Goal: Task Accomplishment & Management: Complete application form

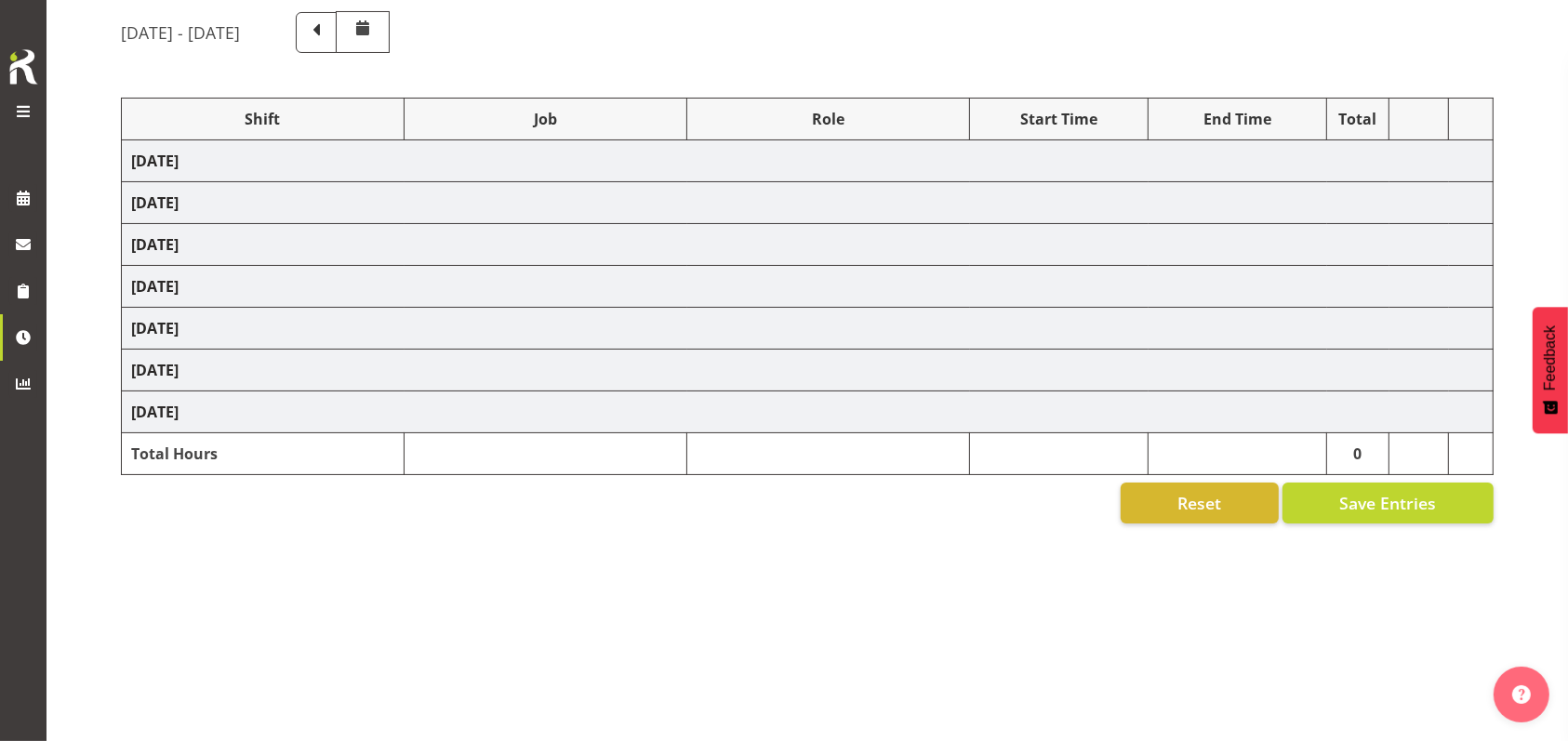
select select "26078"
select select "10576"
select select "47"
select select "26078"
select select "10536"
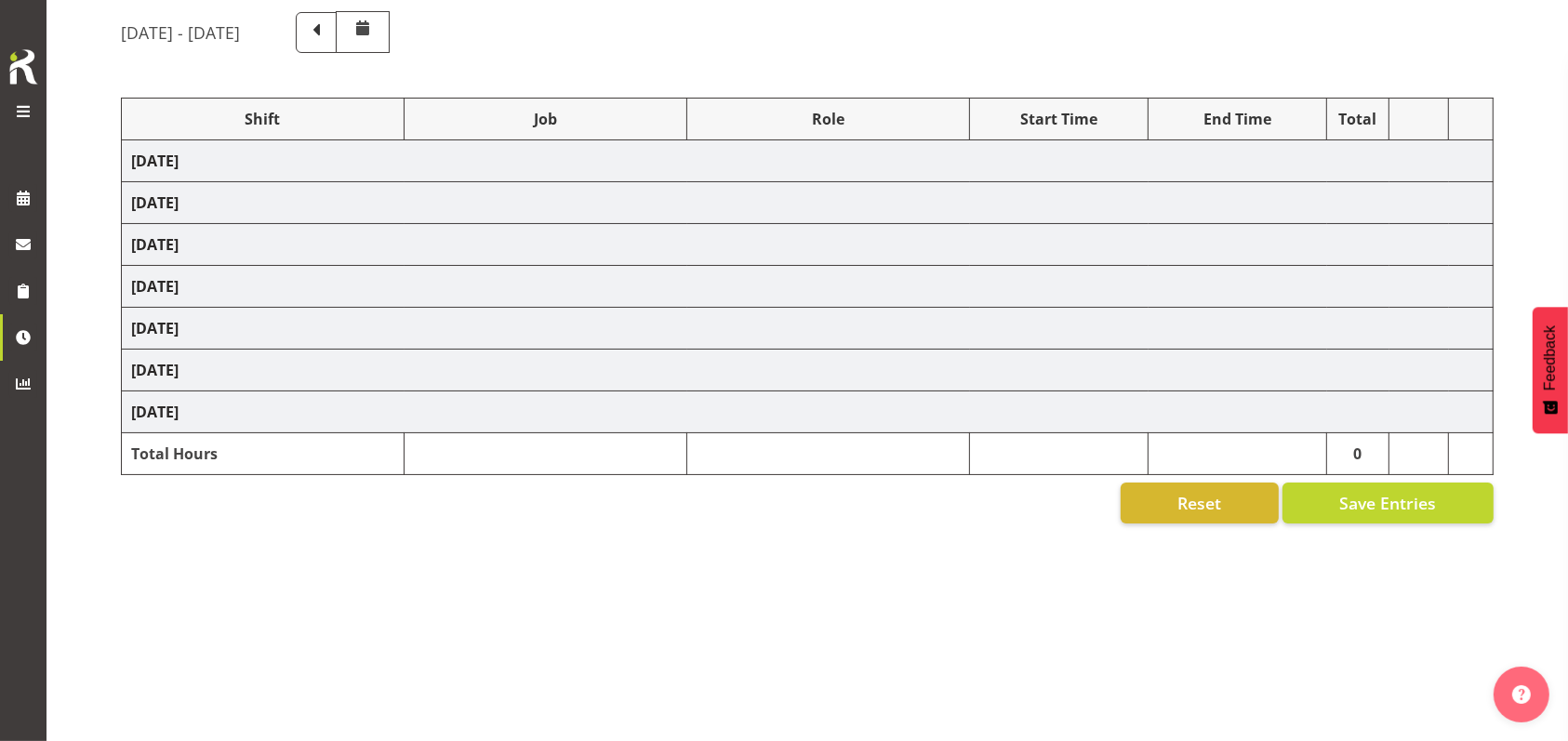
select select "47"
select select "26078"
select select "10576"
select select "47"
select select "26078"
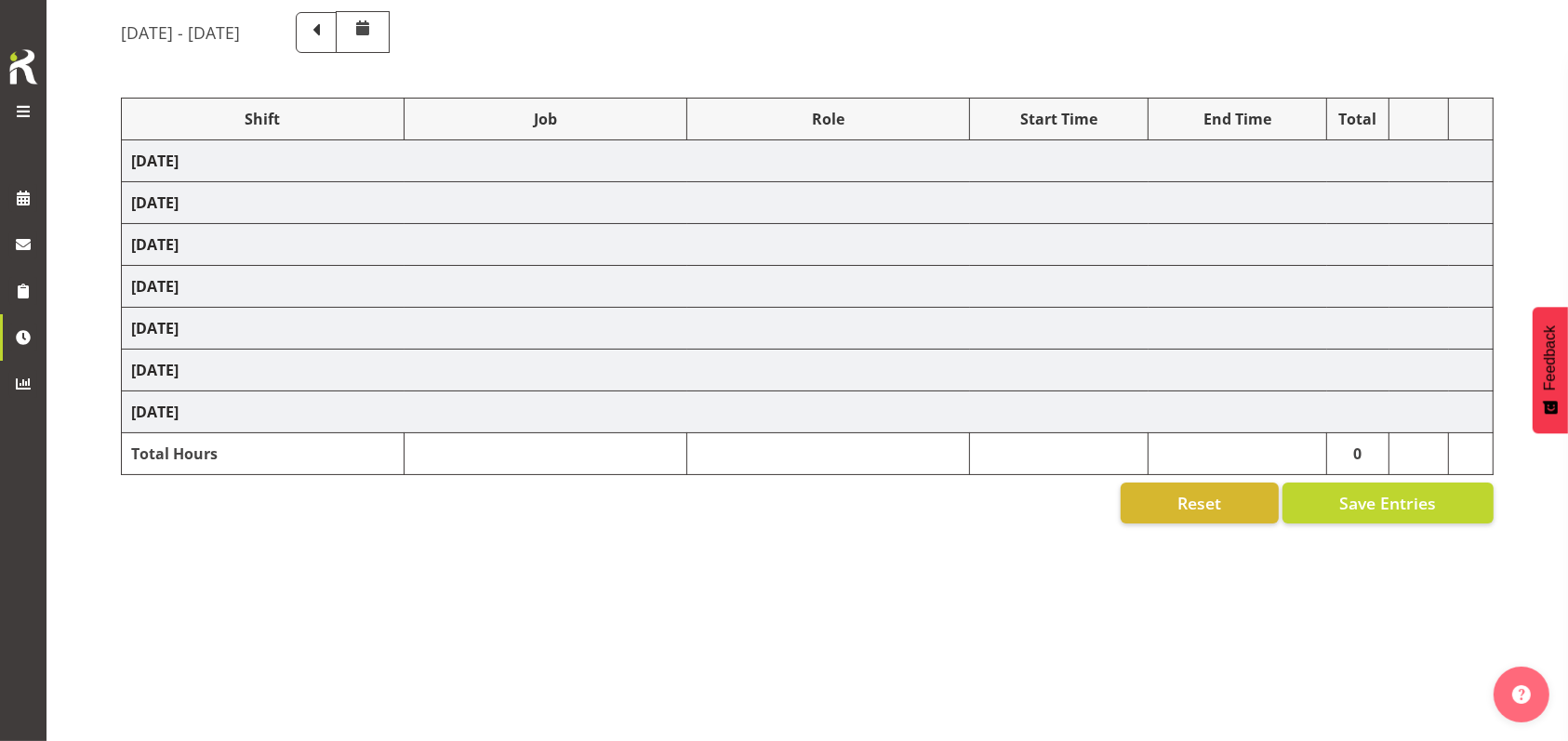
select select "9426"
select select "47"
select select "26078"
select select "10549"
select select "47"
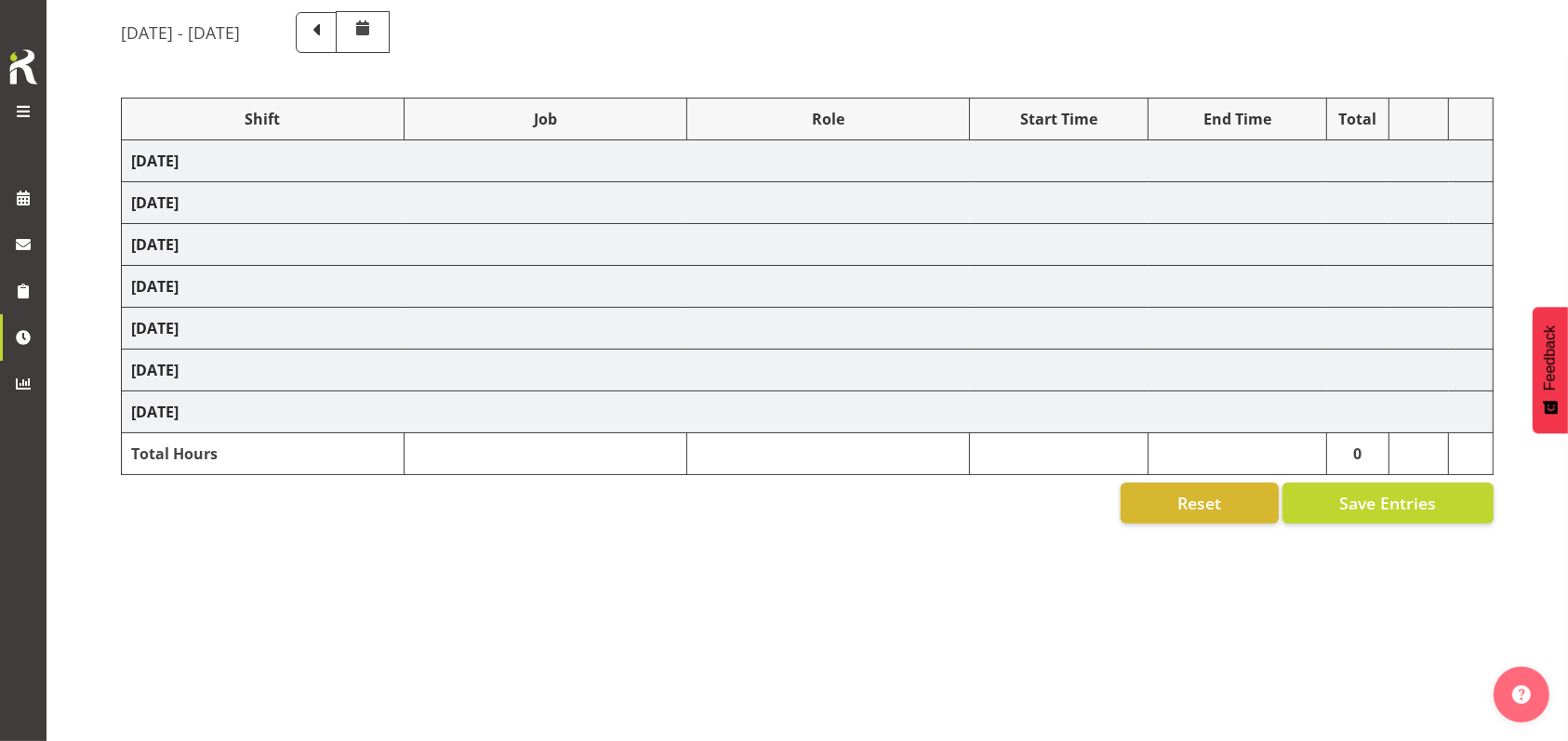
select select "26078"
select select "10576"
select select "47"
select select "48116"
select select "9426"
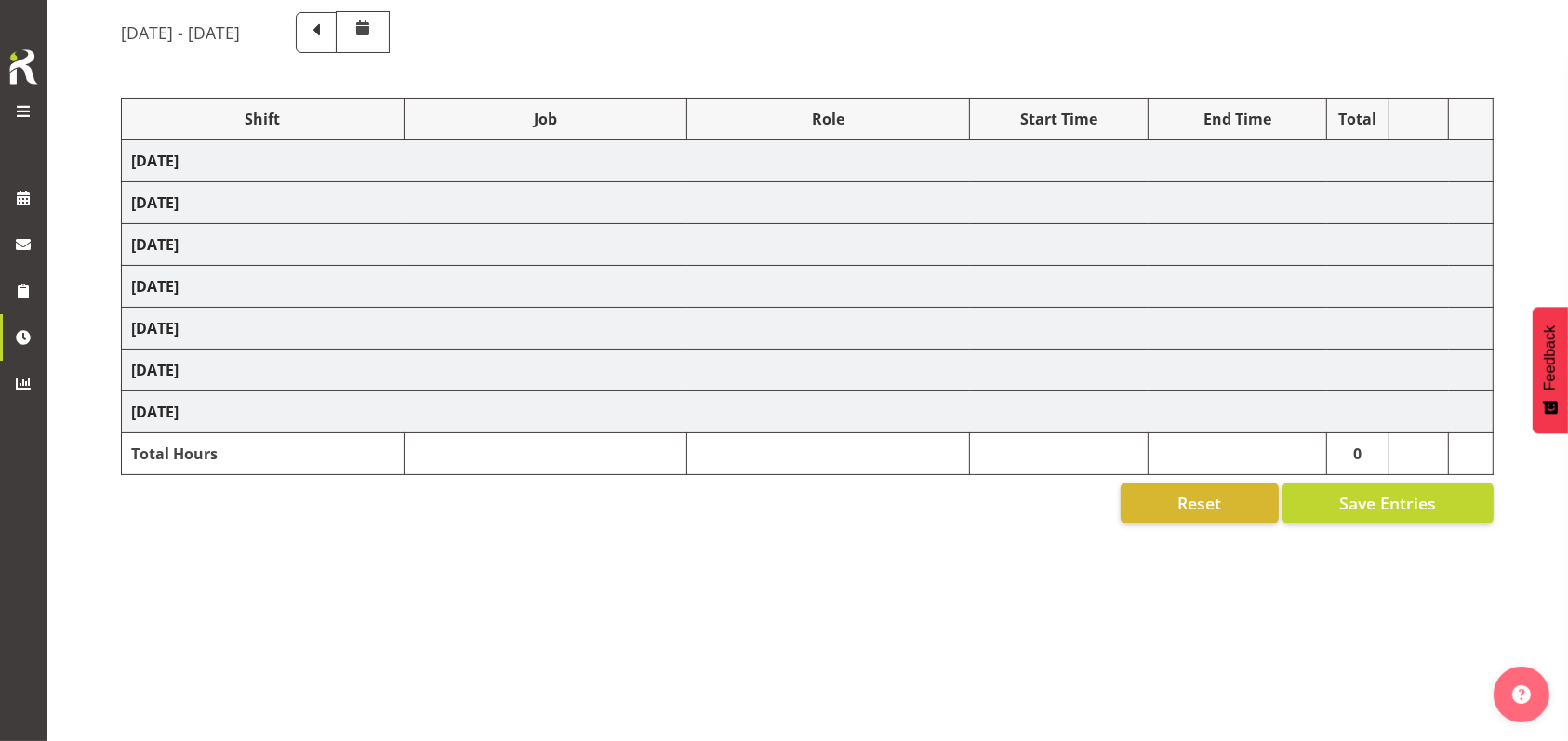
select select "47"
select select "56692"
select select "10499"
select select "47"
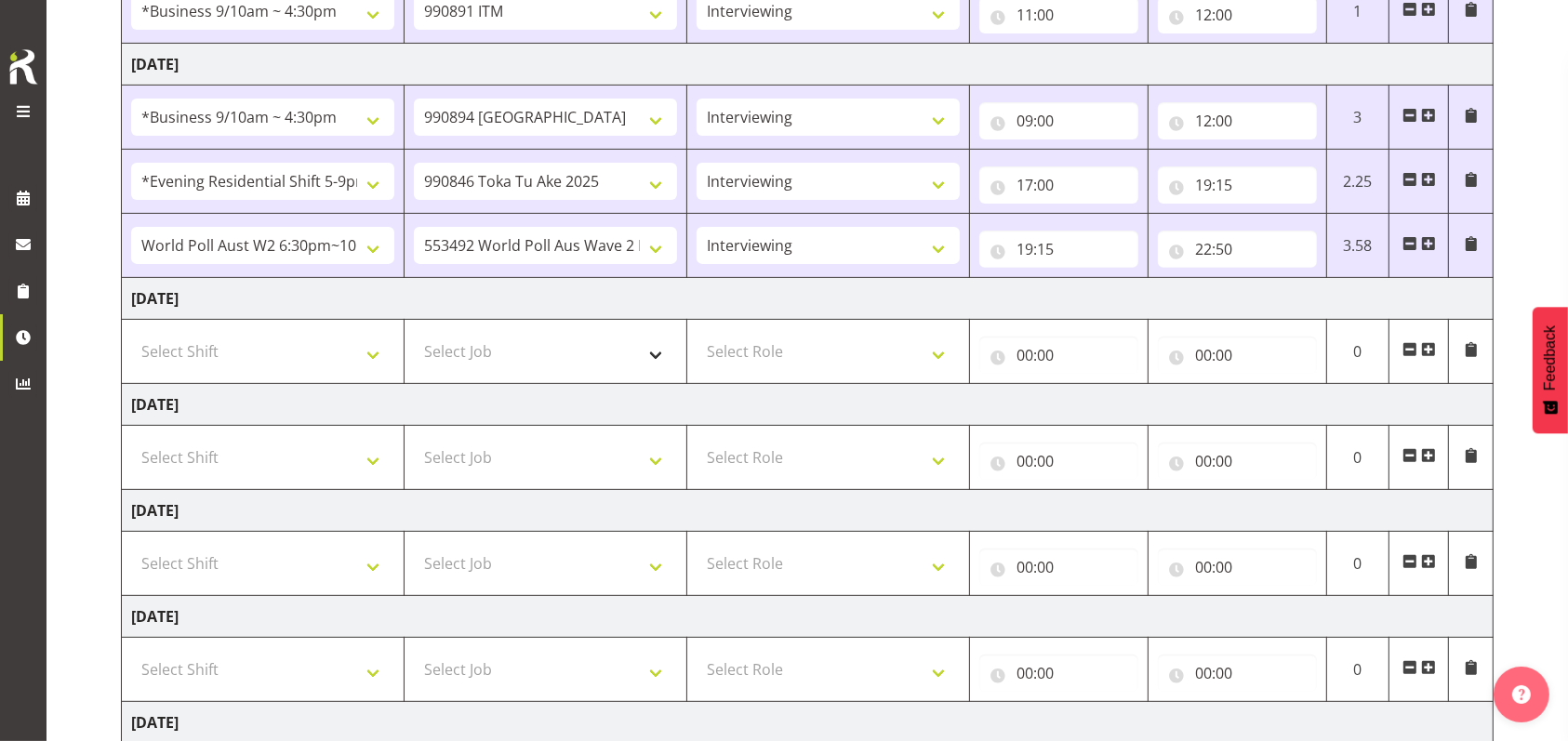
scroll to position [619, 0]
click at [375, 347] on select "Select Shift !!Weekend Residential (Roster IT Shift Label) *Business 9/10am ~ 4…" at bounding box center [262, 350] width 263 height 37
select select "26078"
click at [131, 332] on select "Select Shift !!Weekend Residential (Roster IT Shift Label) *Business 9/10am ~ 4…" at bounding box center [262, 350] width 263 height 37
click at [658, 351] on select "Select Job 550060 IF Admin 553492 World Poll Aus Wave 2 Main 2025 553493 World …" at bounding box center [545, 350] width 263 height 37
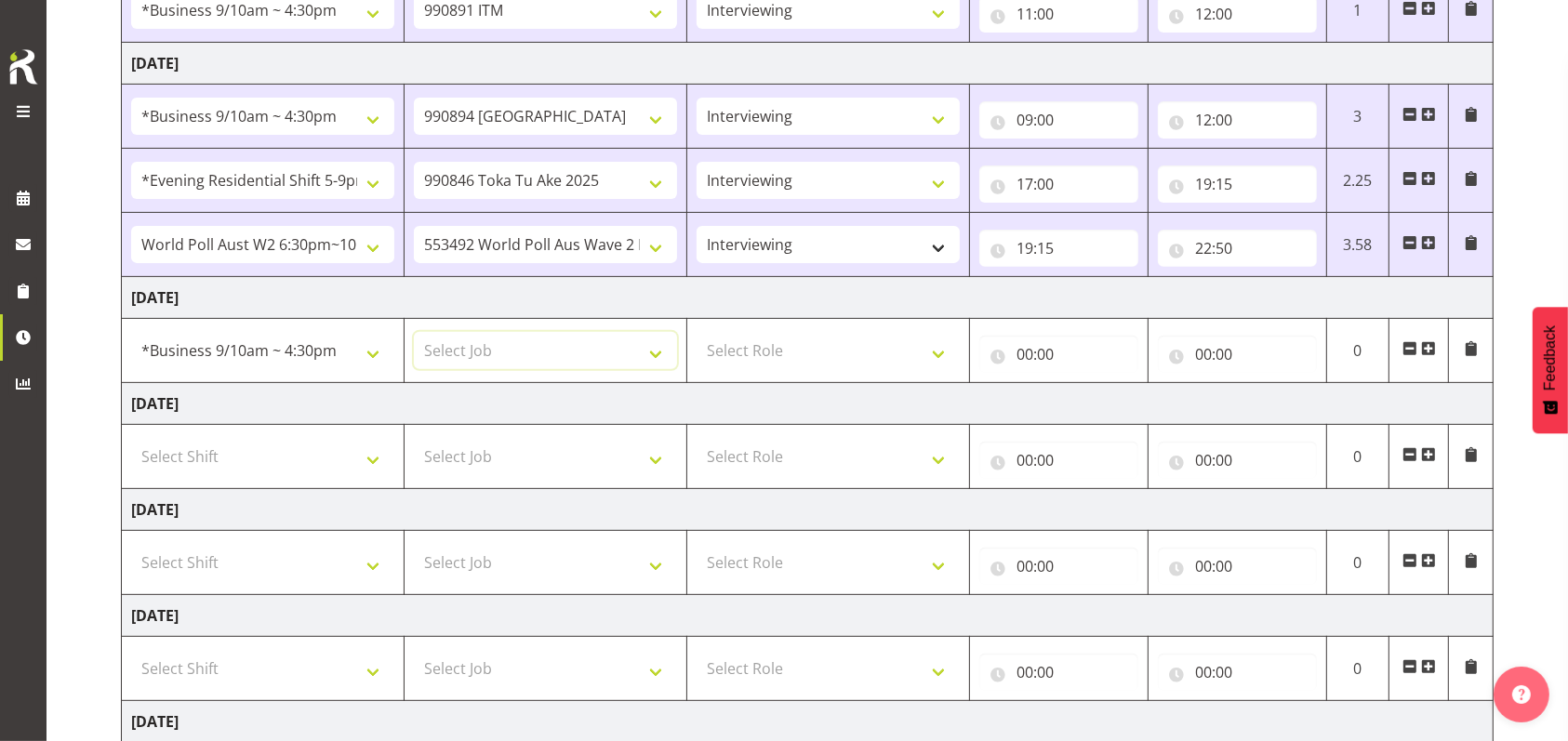
select select "9426"
click at [413, 332] on select "Select Job 550060 IF Admin 553492 World Poll Aus Wave 2 Main 2025 553493 World …" at bounding box center [545, 350] width 263 height 37
drag, startPoint x: 928, startPoint y: 339, endPoint x: 909, endPoint y: 350, distance: 22.0
click at [928, 341] on select "Select Role Briefing Interviewing" at bounding box center [828, 350] width 263 height 37
select select "47"
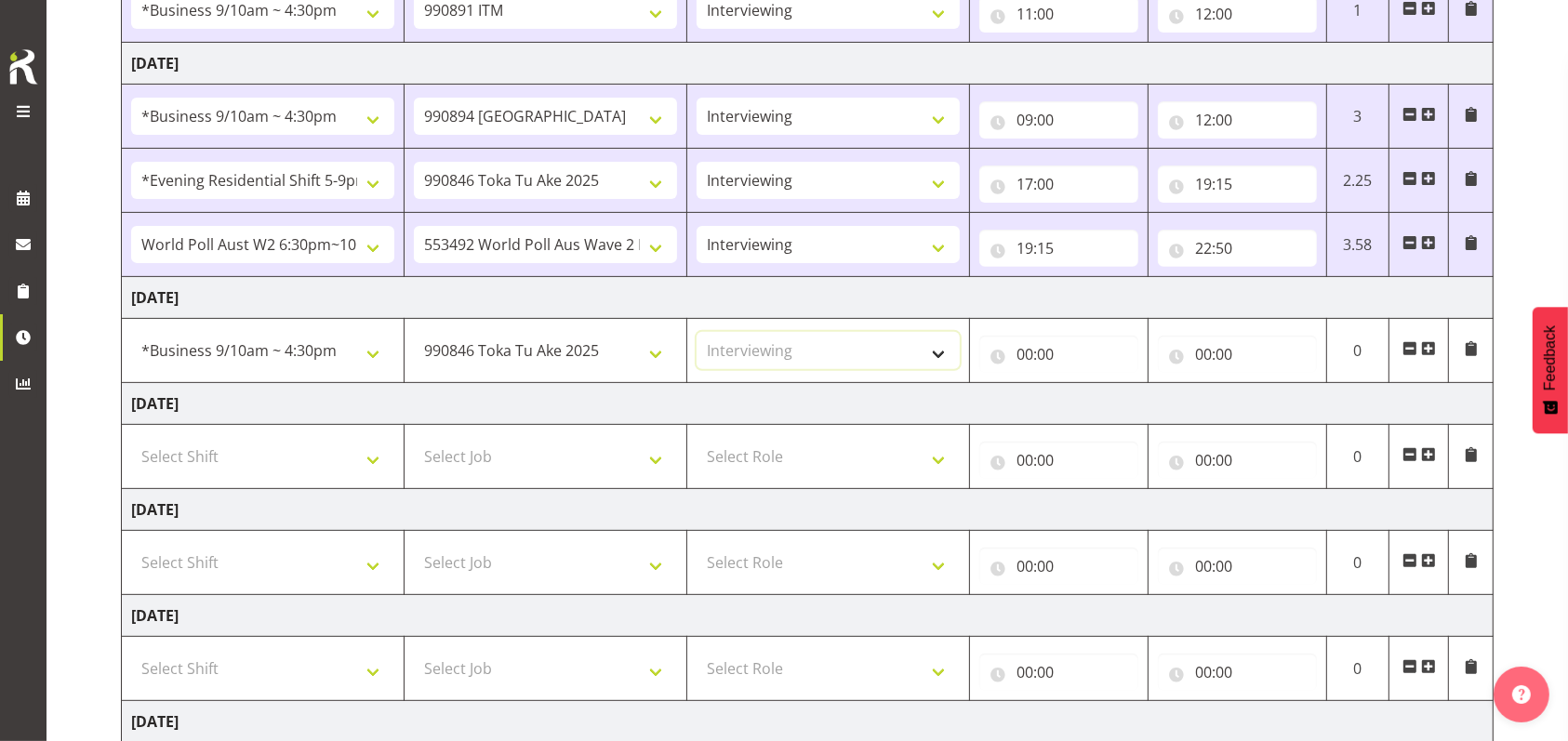
click at [696, 332] on select "Select Role Briefing Interviewing" at bounding box center [828, 350] width 263 height 37
click at [1015, 357] on input "00:00" at bounding box center [1058, 354] width 159 height 37
drag, startPoint x: 1092, startPoint y: 402, endPoint x: 1090, endPoint y: 383, distance: 19.1
click at [1092, 403] on select "00 01 02 03 04 05 06 07 08 09 10 11 12 13 14 15 16 17 18 19 20 21 22 23" at bounding box center [1107, 402] width 42 height 37
select select "9"
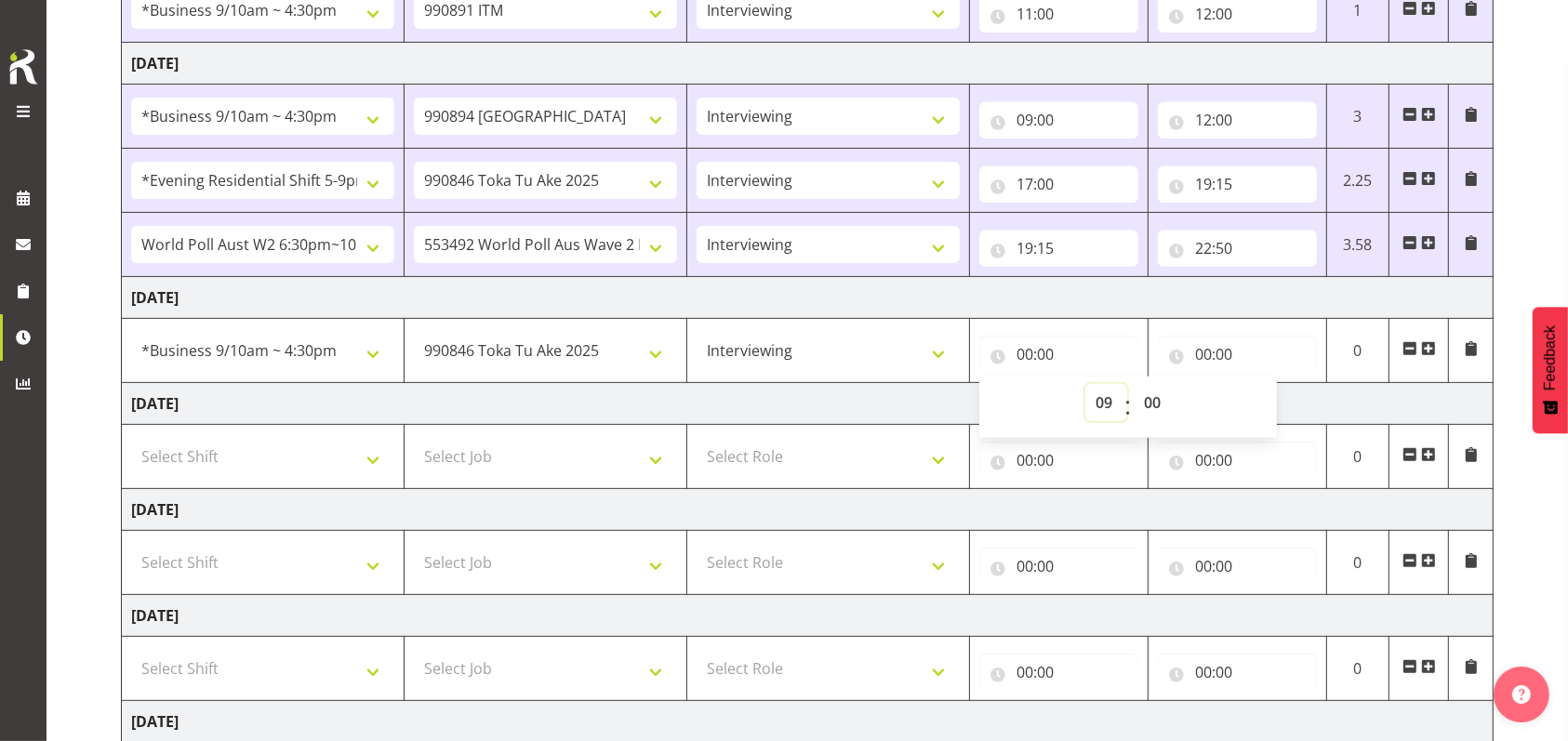
click at [1085, 383] on select "00 01 02 03 04 05 06 07 08 09 10 11 12 13 14 15 16 17 18 19 20 21 22 23" at bounding box center [1107, 402] width 42 height 37
type input "09:00"
click at [1205, 351] on input "00:00" at bounding box center [1236, 354] width 159 height 37
drag, startPoint x: 1278, startPoint y: 399, endPoint x: 1278, endPoint y: 383, distance: 16.0
click at [1278, 399] on select "00 01 02 03 04 05 06 07 08 09 10 11 12 13 14 15 16 17 18 19 20 21 22 23" at bounding box center [1284, 402] width 42 height 37
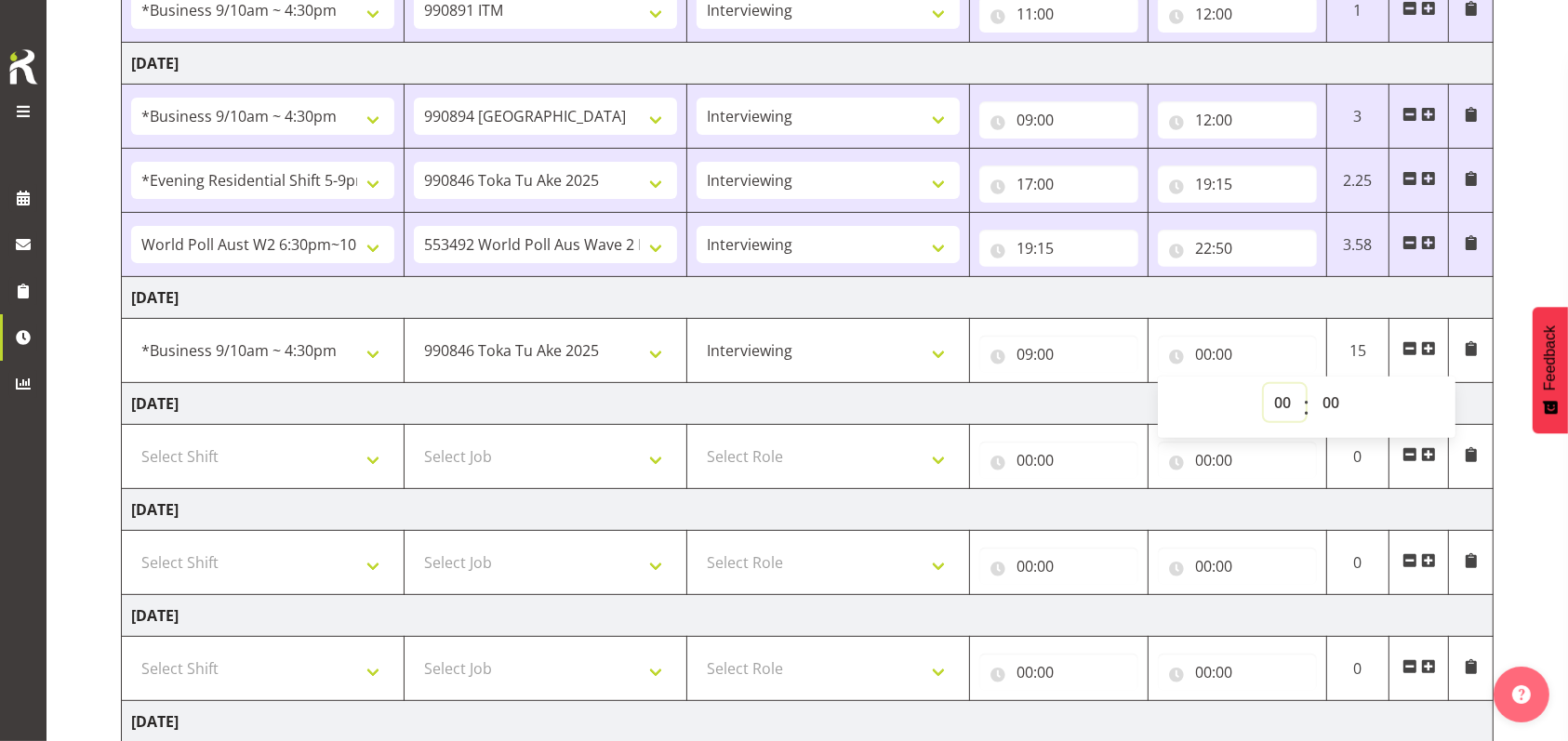
select select "9"
click at [1263, 383] on select "00 01 02 03 04 05 06 07 08 09 10 11 12 13 14 15 16 17 18 19 20 21 22 23" at bounding box center [1284, 402] width 42 height 37
type input "09:00"
drag, startPoint x: 1336, startPoint y: 399, endPoint x: 1331, endPoint y: 390, distance: 10.3
click at [1336, 399] on select "00 01 02 03 04 05 06 07 08 09 10 11 12 13 14 15 16 17 18 19 20 21 22 23 24 25 2…" at bounding box center [1333, 402] width 42 height 37
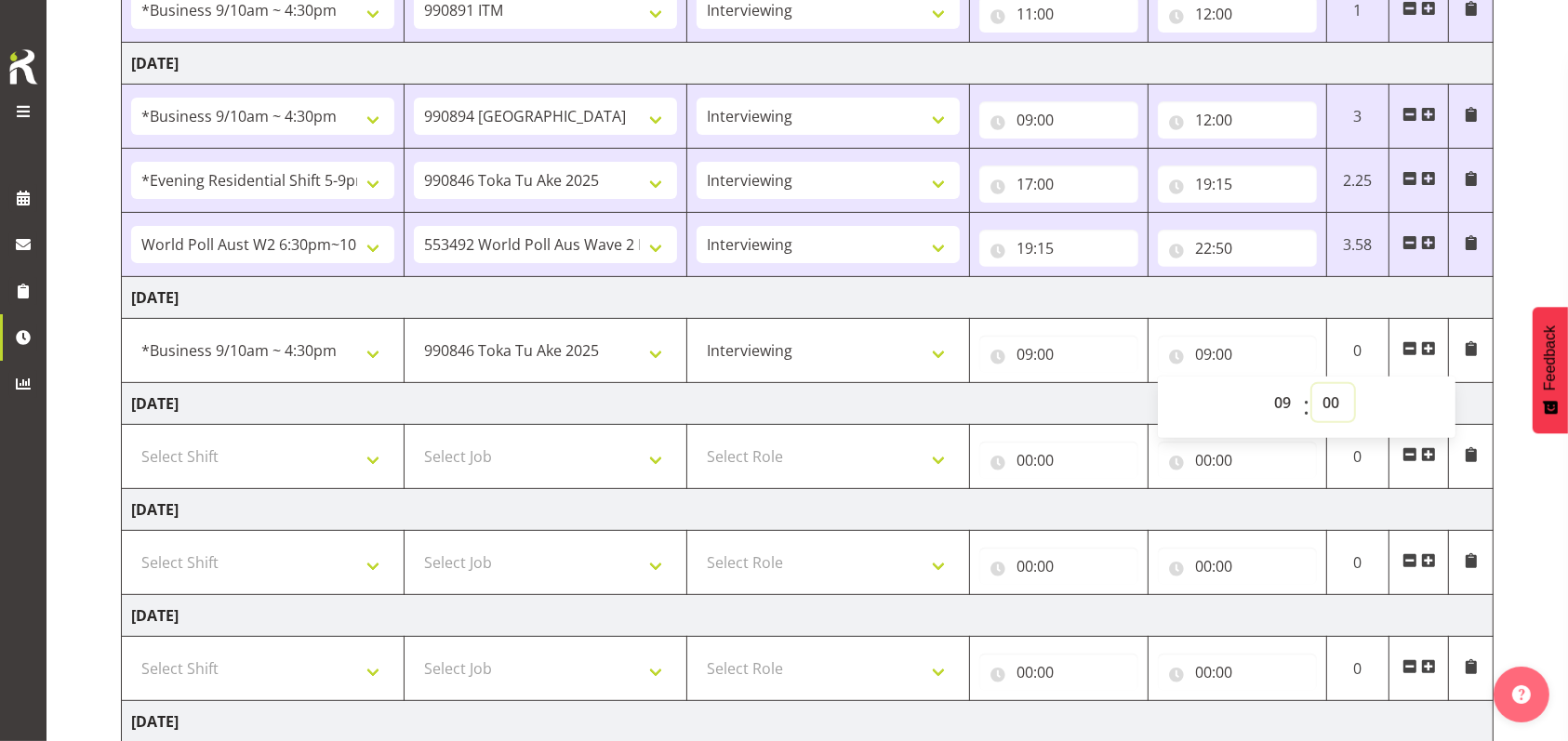
select select "45"
click at [1312, 383] on select "00 01 02 03 04 05 06 07 08 09 10 11 12 13 14 15 16 17 18 19 20 21 22 23 24 25 2…" at bounding box center [1333, 402] width 42 height 37
type input "09:45"
click at [1425, 349] on span at bounding box center [1428, 348] width 14 height 14
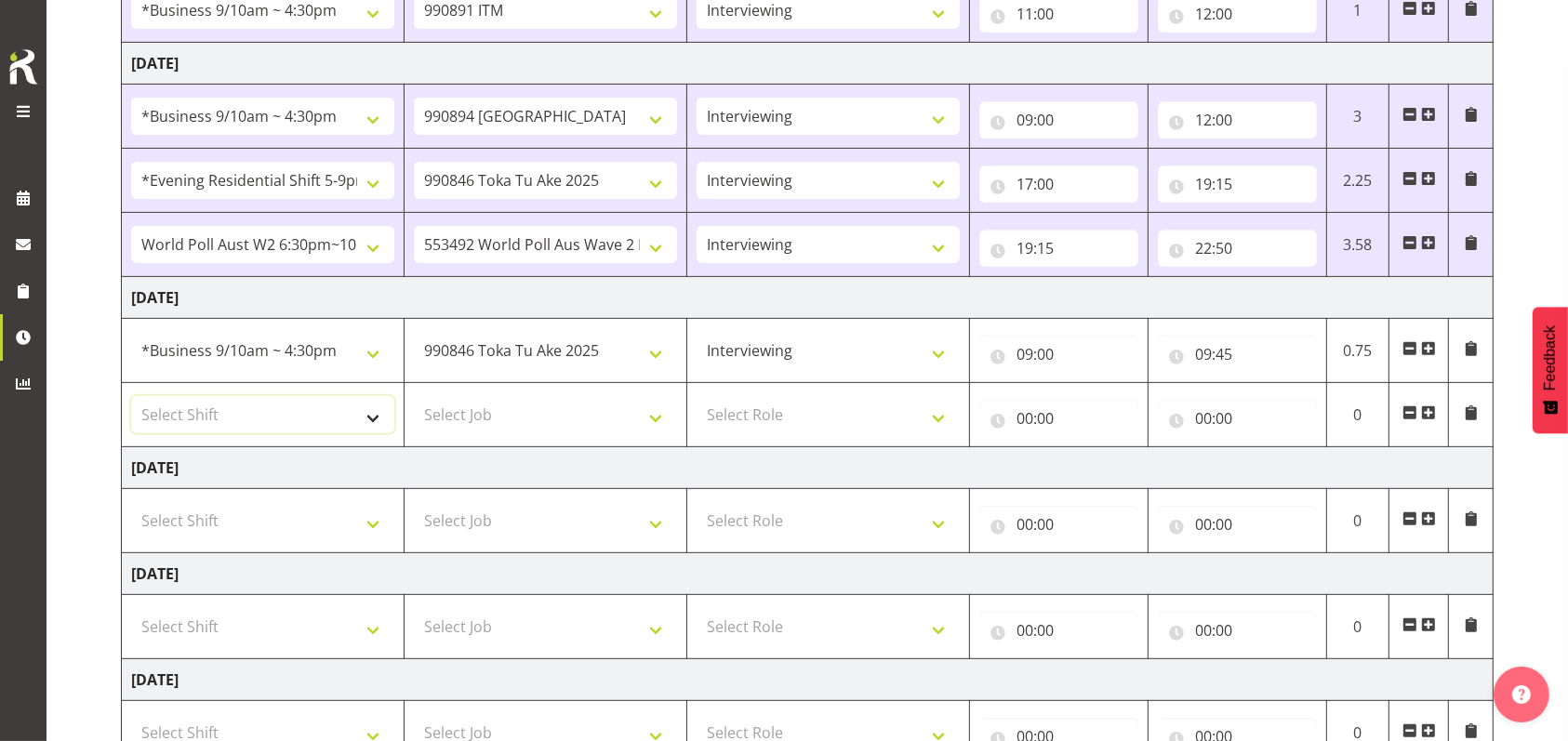
click at [359, 426] on select "Select Shift !!Weekend Residential (Roster IT Shift Label) *Business 9/10am ~ 4…" at bounding box center [262, 414] width 263 height 37
select select "26078"
click at [131, 396] on select "Select Shift !!Weekend Residential (Roster IT Shift Label) *Business 9/10am ~ 4…" at bounding box center [262, 414] width 263 height 37
click at [659, 414] on select "Select Job 550060 IF Admin 553492 World Poll Aus Wave 2 Main 2025 553493 World …" at bounding box center [545, 414] width 263 height 37
select select "10527"
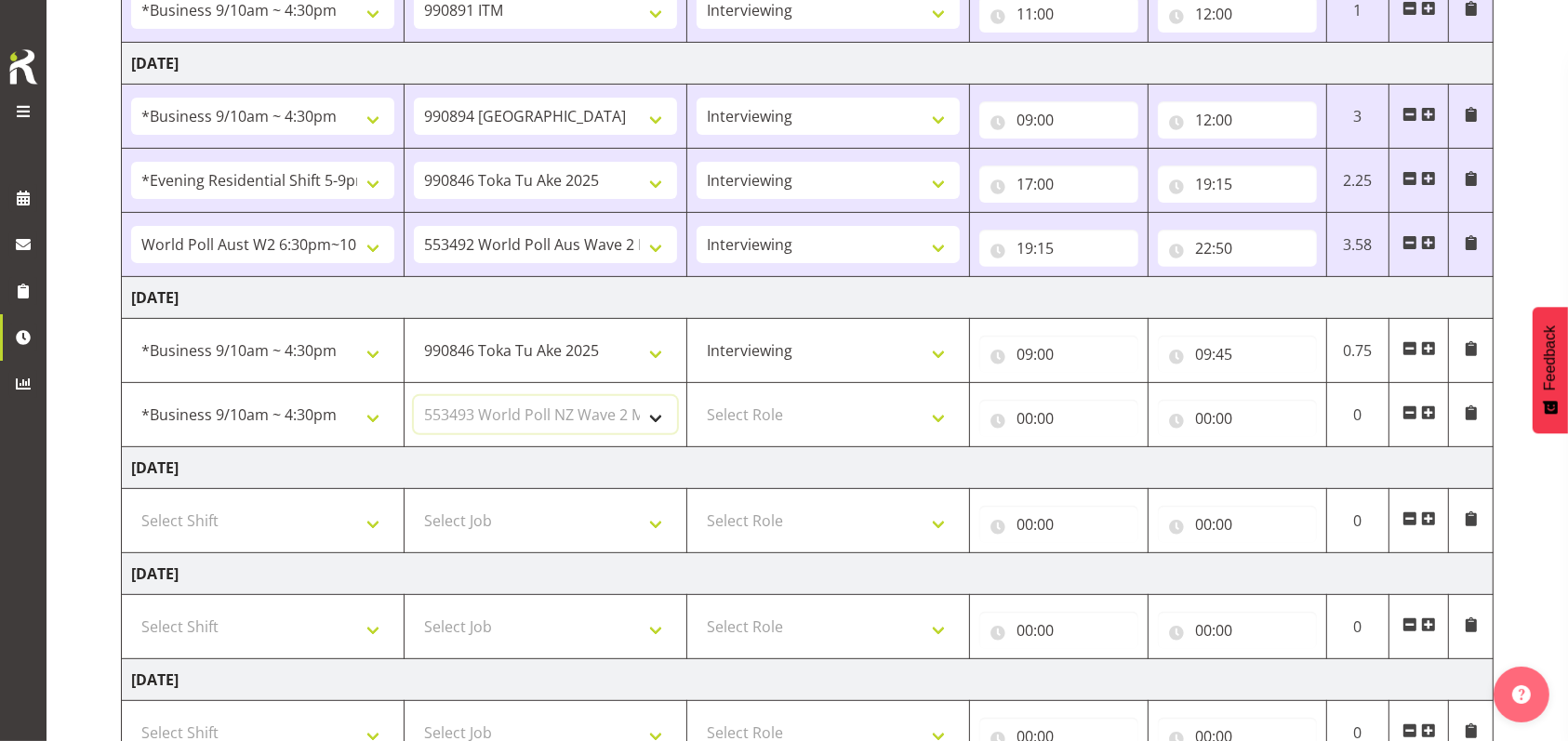
click at [413, 396] on select "Select Job 550060 IF Admin 553492 World Poll Aus Wave 2 Main 2025 553493 World …" at bounding box center [545, 414] width 263 height 37
click at [948, 413] on select "Select Role Briefing Interviewing" at bounding box center [828, 414] width 263 height 37
select select "47"
click at [696, 396] on select "Select Role Briefing Interviewing" at bounding box center [828, 414] width 263 height 37
click at [1038, 420] on input "00:00" at bounding box center [1058, 418] width 159 height 37
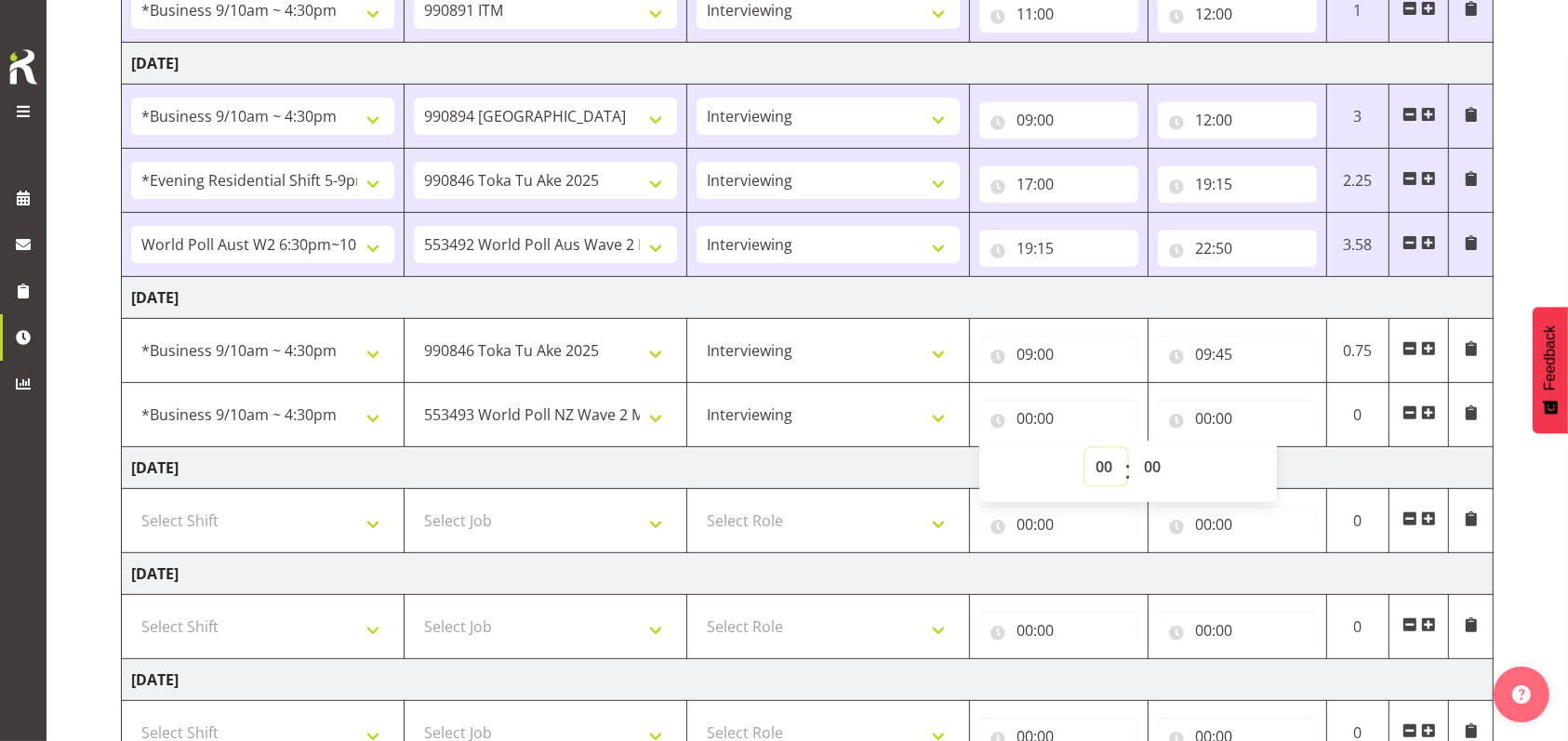
drag, startPoint x: 1100, startPoint y: 462, endPoint x: 1097, endPoint y: 446, distance: 16.3
click at [1100, 462] on select "00 01 02 03 04 05 06 07 08 09 10 11 12 13 14 15 16 17 18 19 20 21 22 23" at bounding box center [1107, 466] width 42 height 37
select select "9"
click at [1085, 448] on select "00 01 02 03 04 05 06 07 08 09 10 11 12 13 14 15 16 17 18 19 20 21 22 23" at bounding box center [1107, 466] width 42 height 37
type input "09:00"
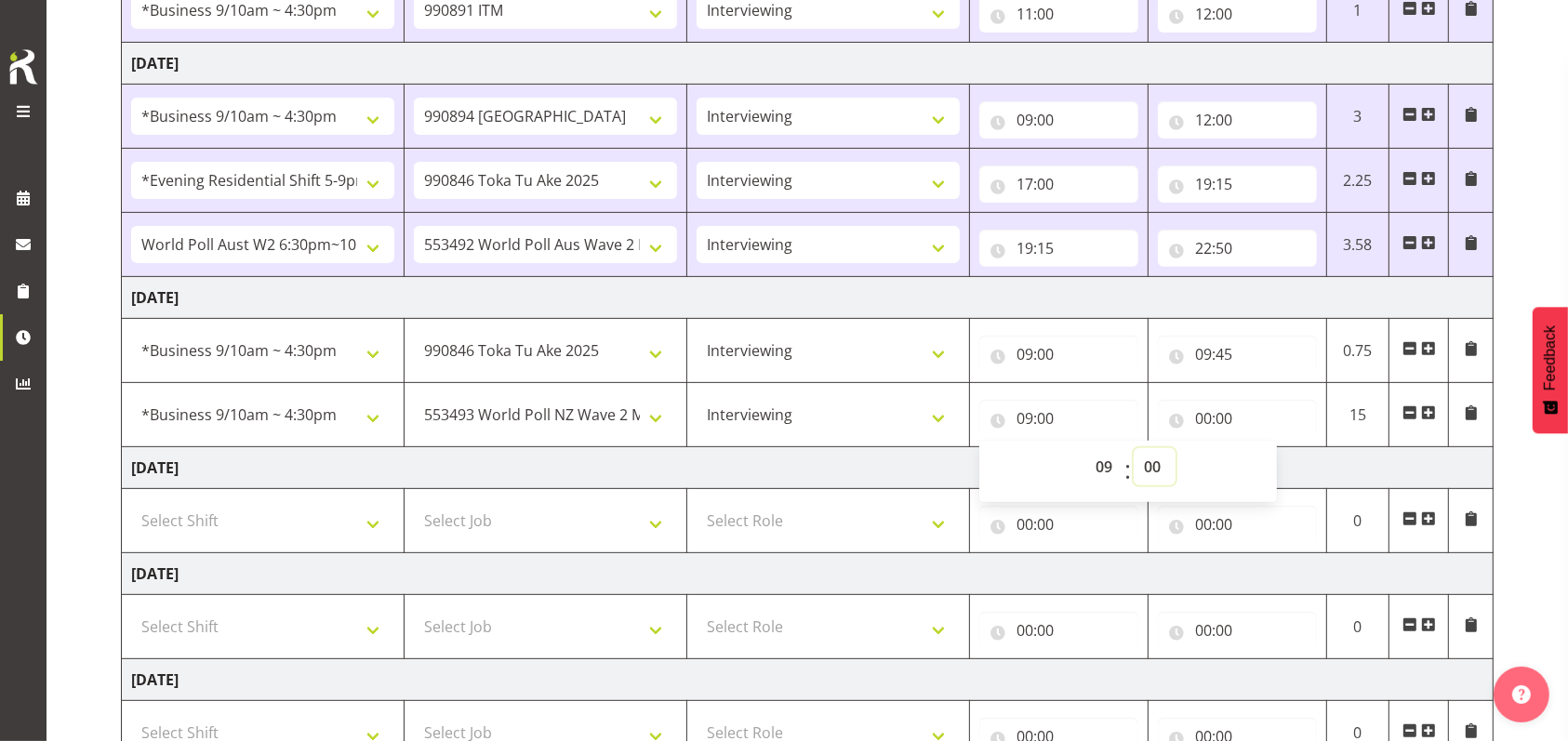
drag, startPoint x: 1150, startPoint y: 466, endPoint x: 1152, endPoint y: 450, distance: 16.1
click at [1151, 466] on select "00 01 02 03 04 05 06 07 08 09 10 11 12 13 14 15 16 17 18 19 20 21 22 23 24 25 2…" at bounding box center [1155, 466] width 42 height 37
select select "45"
click at [1133, 448] on select "00 01 02 03 04 05 06 07 08 09 10 11 12 13 14 15 16 17 18 19 20 21 22 23 24 25 2…" at bounding box center [1155, 466] width 42 height 37
type input "09:45"
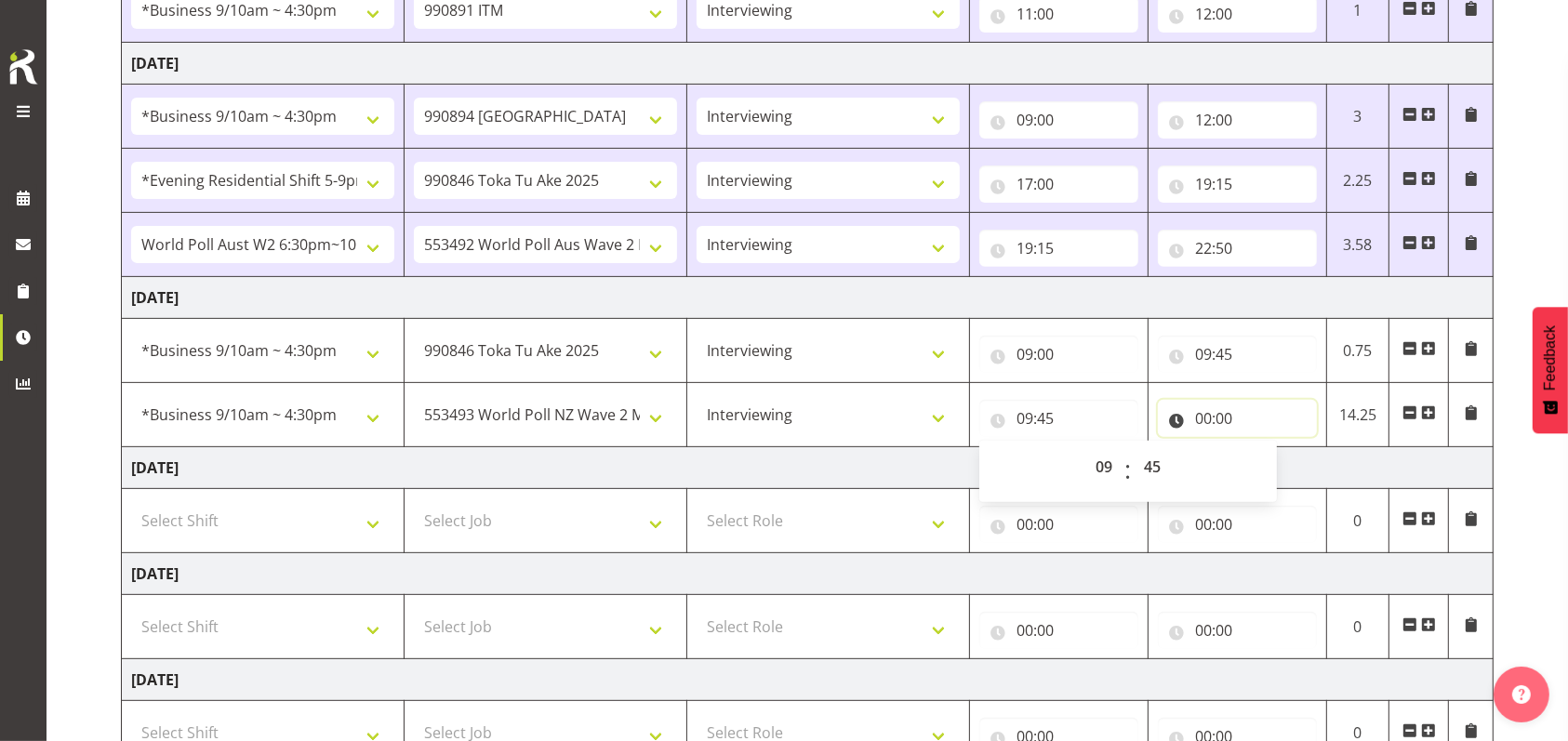
click at [1206, 412] on input "00:00" at bounding box center [1236, 418] width 159 height 37
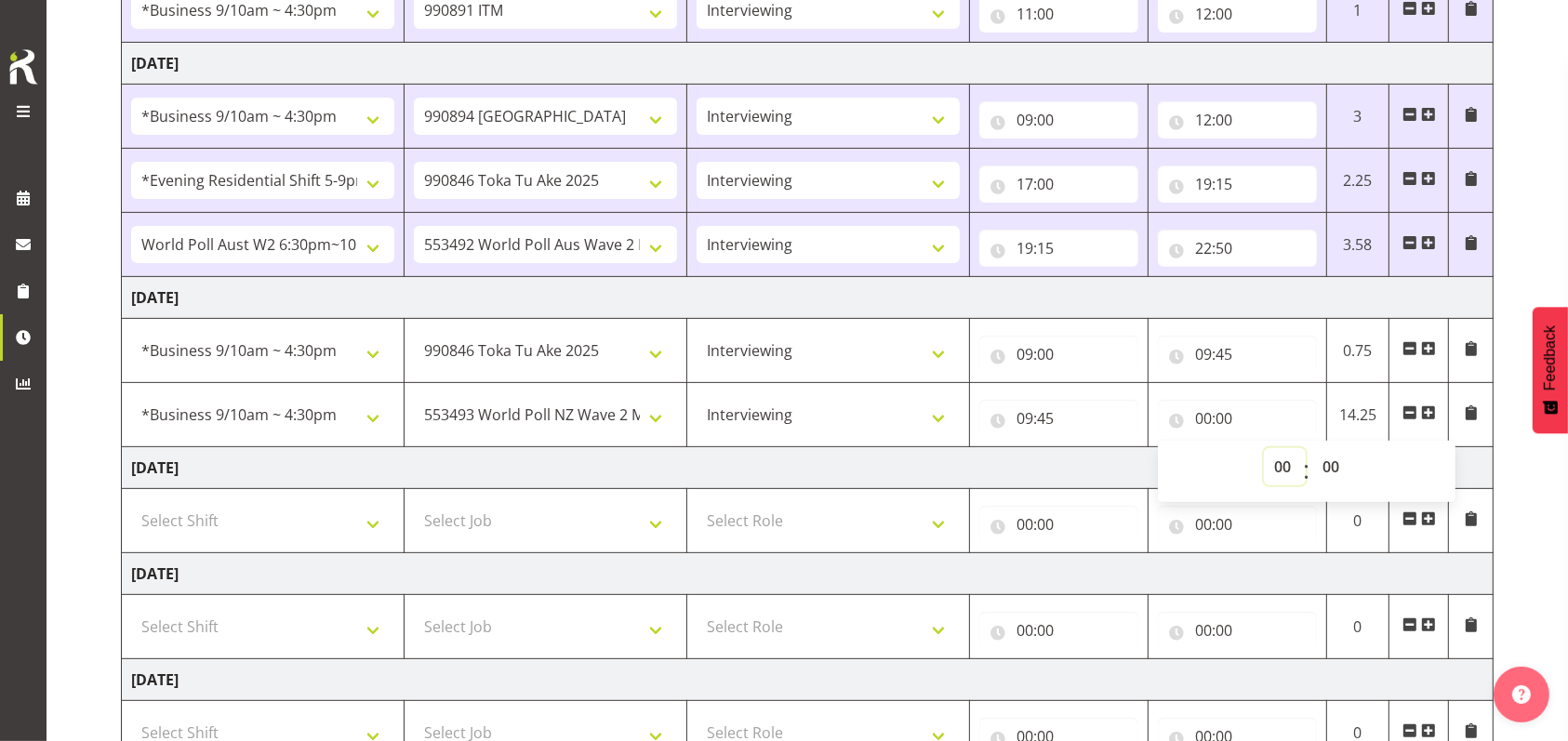
drag, startPoint x: 1283, startPoint y: 463, endPoint x: 1283, endPoint y: 450, distance: 13.0
click at [1283, 464] on select "00 01 02 03 04 05 06 07 08 09 10 11 12 13 14 15 16 17 18 19 20 21 22 23" at bounding box center [1284, 466] width 42 height 37
select select "12"
click at [1263, 448] on select "00 01 02 03 04 05 06 07 08 09 10 11 12 13 14 15 16 17 18 19 20 21 22 23" at bounding box center [1284, 466] width 42 height 37
type input "12:00"
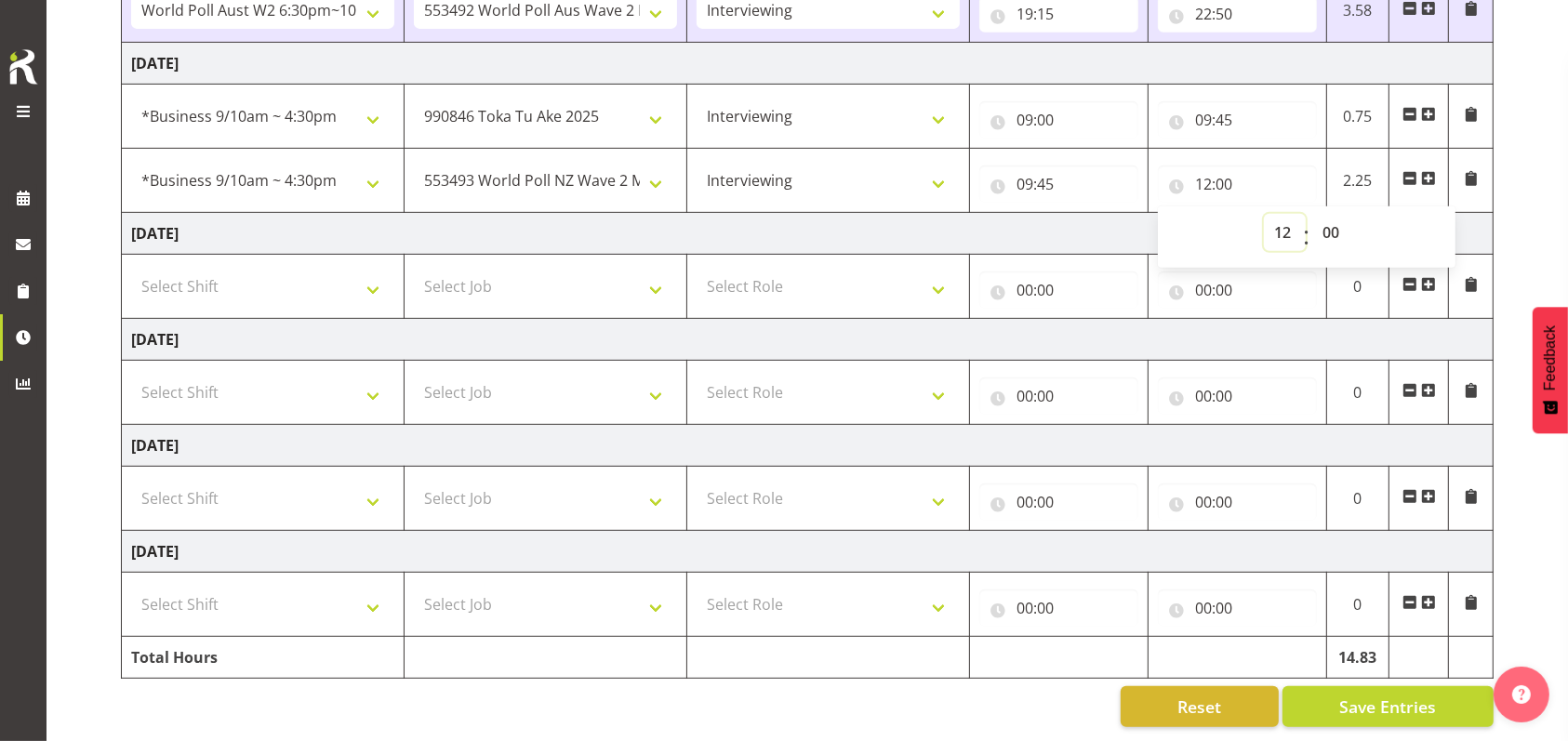
scroll to position [870, 0]
click at [1421, 694] on span "Save Entries" at bounding box center [1387, 705] width 97 height 24
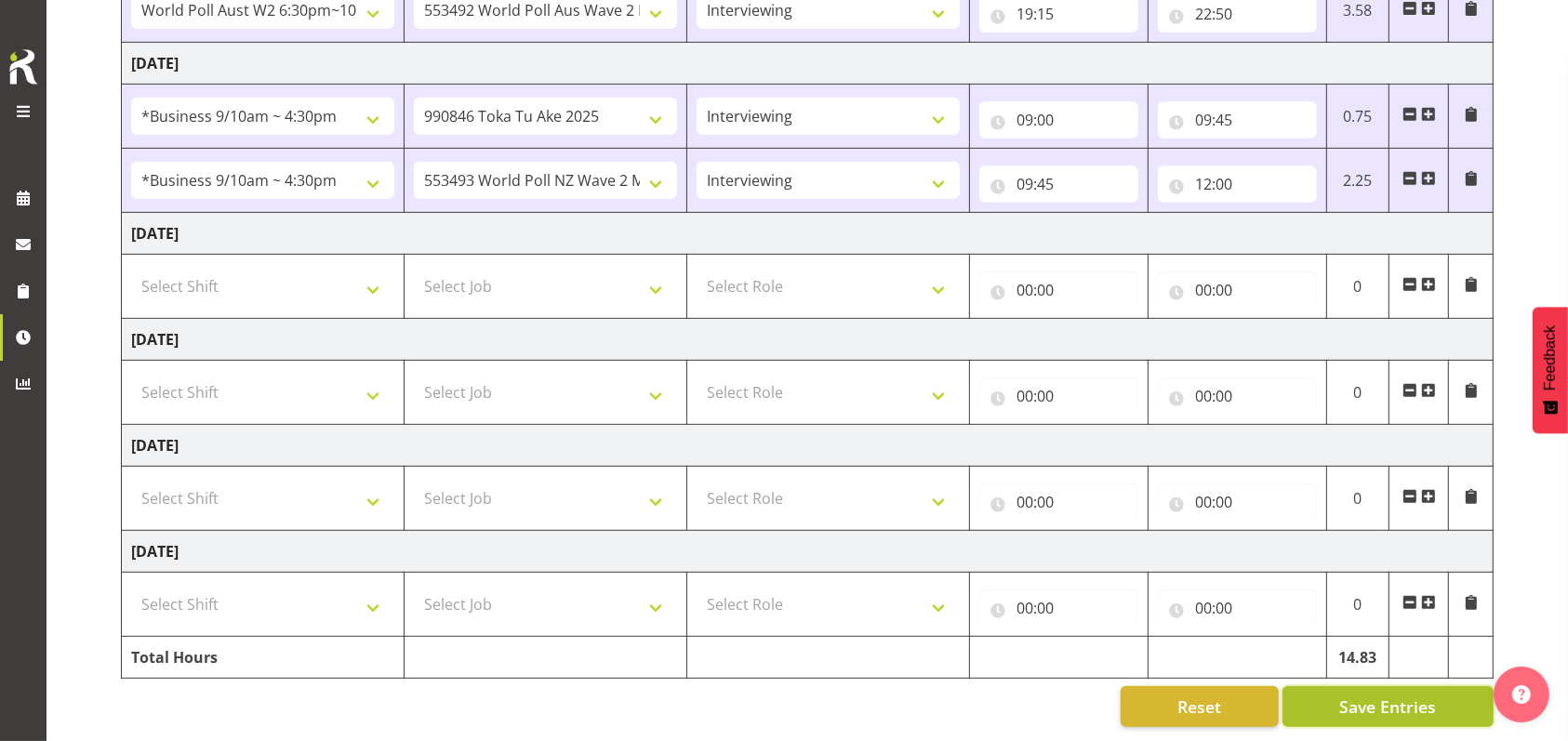
click at [1383, 698] on span "Save Entries" at bounding box center [1387, 705] width 97 height 24
click at [1373, 694] on span "Save Entries" at bounding box center [1387, 705] width 97 height 24
